Goal: Information Seeking & Learning: Learn about a topic

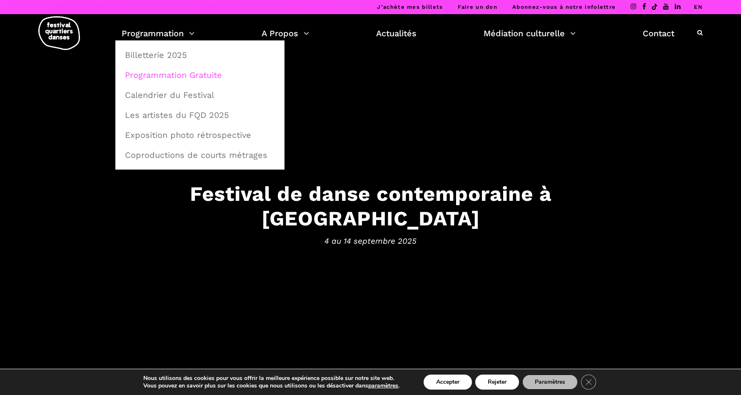
click at [176, 76] on link "Programmation Gratuite" at bounding box center [200, 74] width 160 height 19
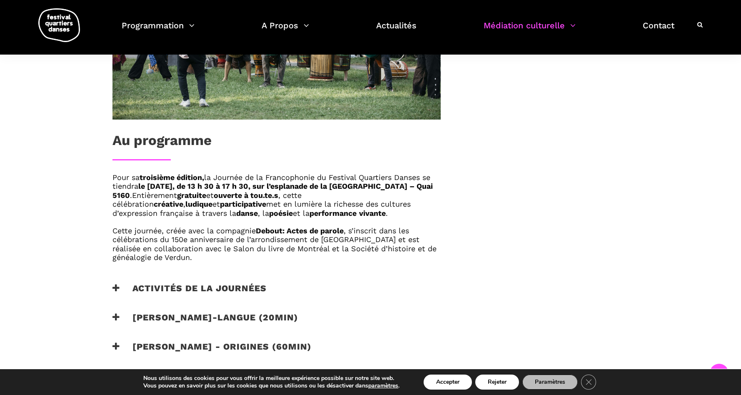
scroll to position [401, 0]
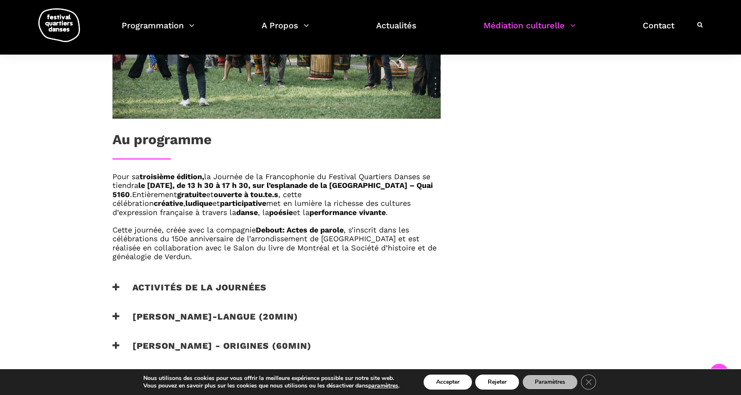
click at [117, 283] on icon at bounding box center [117, 287] width 8 height 9
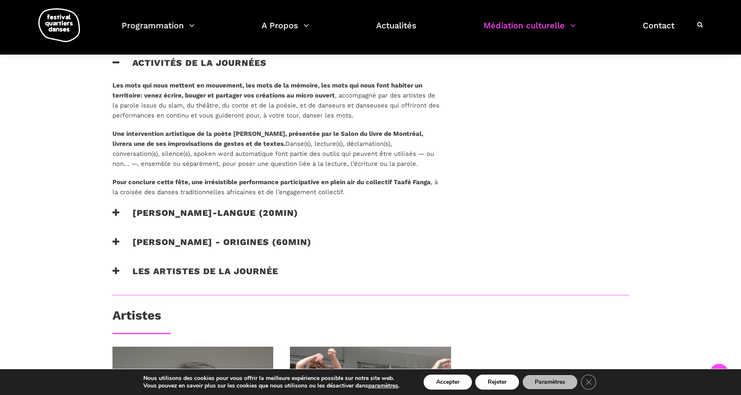
scroll to position [626, 0]
click at [116, 272] on icon at bounding box center [117, 270] width 8 height 9
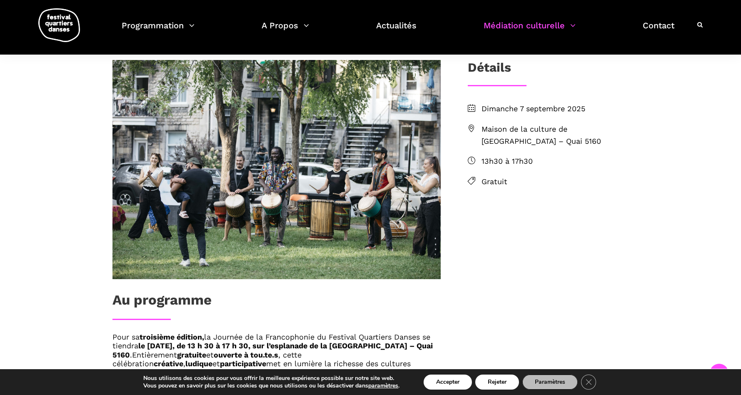
scroll to position [237, 0]
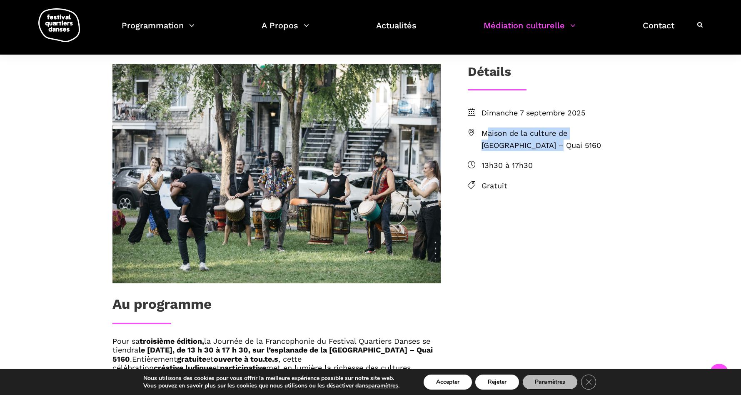
drag, startPoint x: 503, startPoint y: 148, endPoint x: 479, endPoint y: 130, distance: 30.0
click at [479, 130] on li "Maison de la culture de Verdun – Quai 5160" at bounding box center [548, 140] width 161 height 24
click at [473, 133] on icon at bounding box center [472, 133] width 8 height 8
click at [491, 136] on span "Maison de la culture de Verdun – Quai 5160" at bounding box center [556, 140] width 148 height 24
drag, startPoint x: 502, startPoint y: 147, endPoint x: 478, endPoint y: 132, distance: 27.9
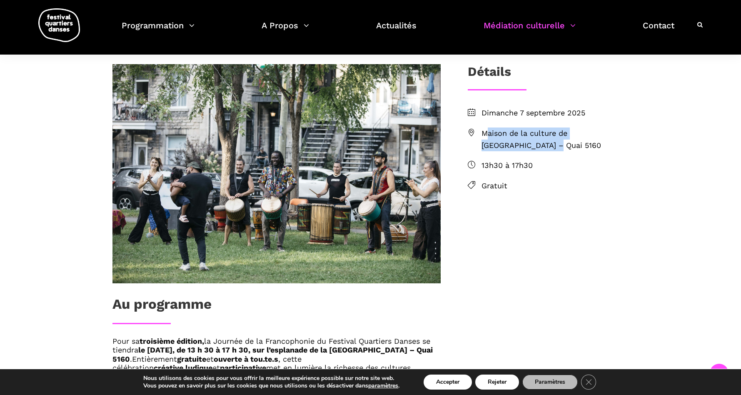
click at [478, 132] on li "Maison de la culture de Verdun – Quai 5160" at bounding box center [548, 140] width 161 height 24
copy span "Maison de la culture de Verdun – Quai 5160"
click at [503, 144] on span "Maison de la culture de Verdun – Quai 5160" at bounding box center [556, 140] width 148 height 24
drag, startPoint x: 497, startPoint y: 143, endPoint x: 480, endPoint y: 130, distance: 21.1
click at [480, 130] on li "Maison de la culture de Verdun – Quai 5160" at bounding box center [548, 140] width 161 height 24
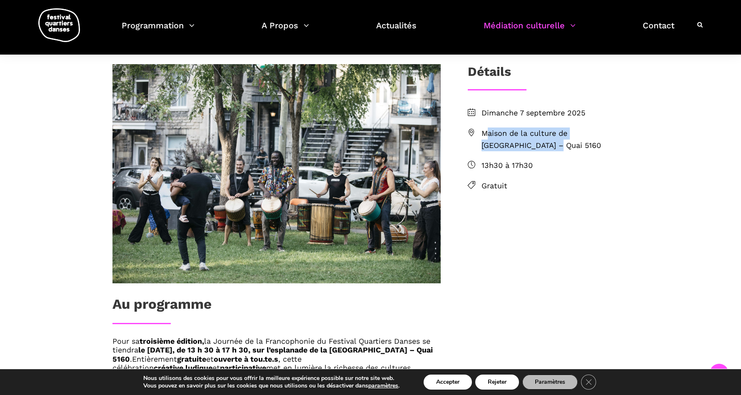
copy span "Maison de la culture de Verdun – Quai 5160"
